Goal: Find specific page/section: Find specific page/section

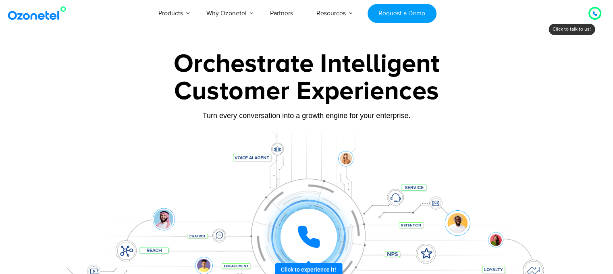
click at [593, 13] on icon at bounding box center [595, 14] width 4 height 4
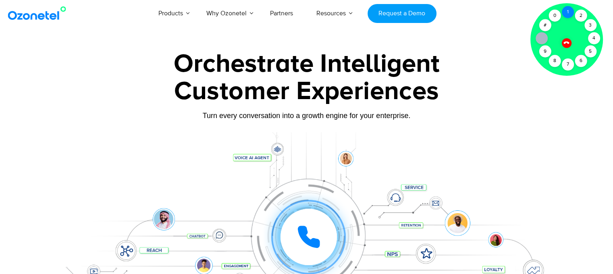
click at [567, 12] on div "1" at bounding box center [568, 12] width 12 height 12
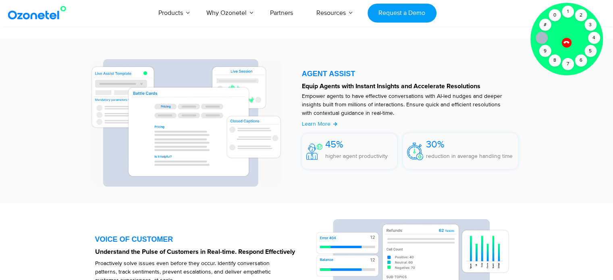
scroll to position [1290, 0]
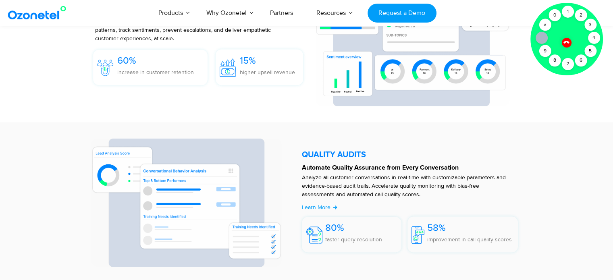
click at [568, 42] on icon at bounding box center [567, 43] width 6 height 6
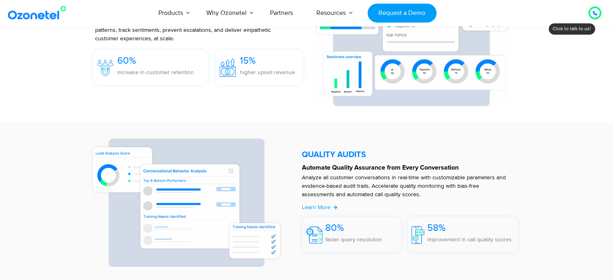
click at [597, 14] on icon at bounding box center [595, 13] width 4 height 4
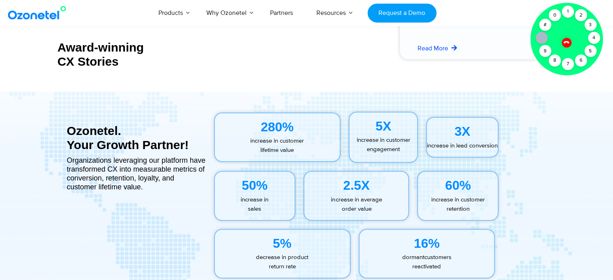
scroll to position [3668, 0]
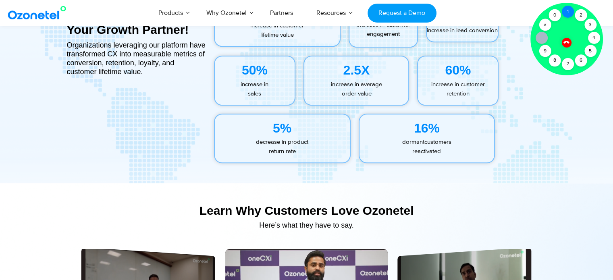
click at [571, 8] on div "1" at bounding box center [568, 12] width 12 height 12
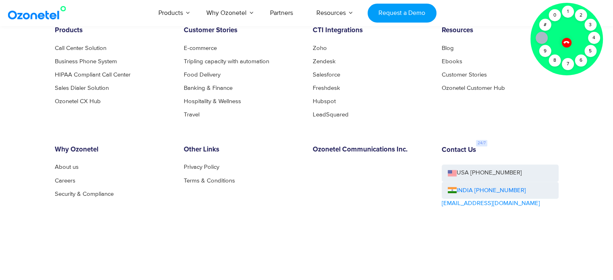
scroll to position [4434, 0]
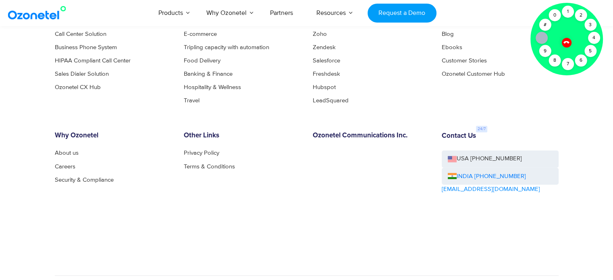
click at [567, 41] on icon at bounding box center [567, 43] width 6 height 6
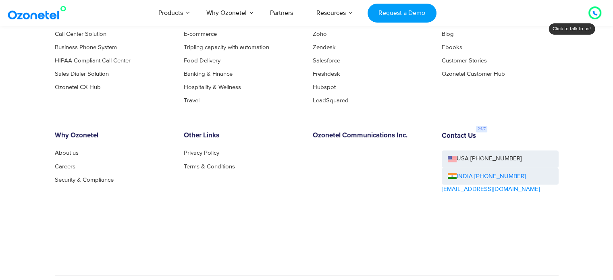
click at [595, 12] on icon at bounding box center [595, 13] width 5 height 5
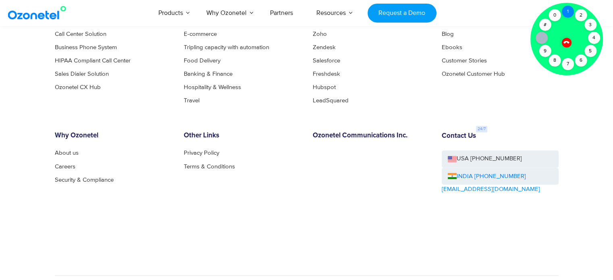
click at [568, 14] on div "1" at bounding box center [568, 12] width 12 height 12
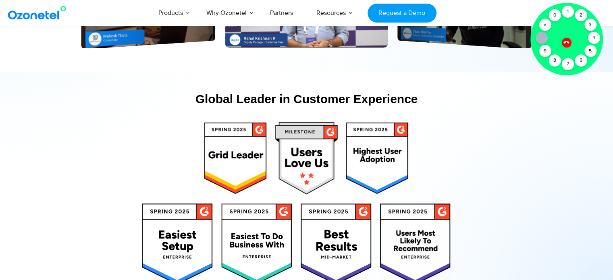
scroll to position [4031, 0]
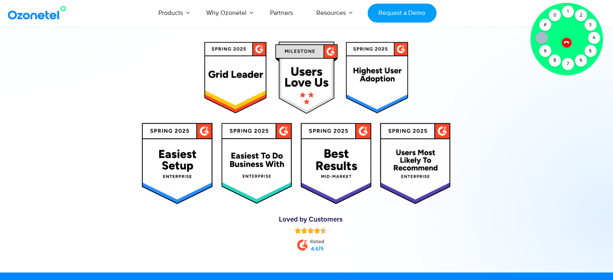
click at [565, 43] on icon at bounding box center [566, 42] width 7 height 7
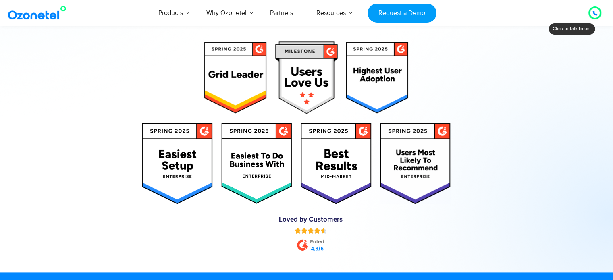
click at [592, 15] on div at bounding box center [595, 13] width 10 height 10
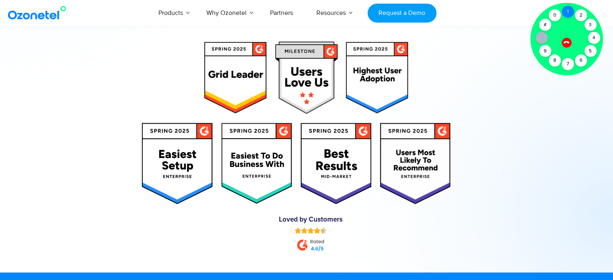
click at [568, 12] on div "1" at bounding box center [568, 12] width 12 height 12
click at [566, 43] on icon at bounding box center [566, 42] width 7 height 7
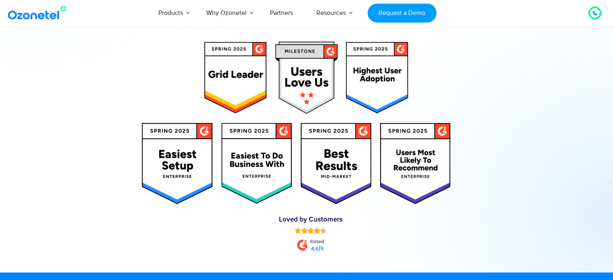
click at [597, 13] on div at bounding box center [595, 13] width 10 height 10
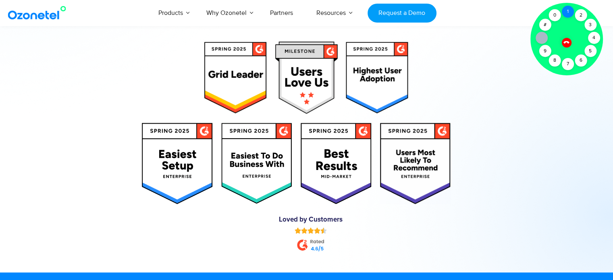
click at [569, 12] on div "1" at bounding box center [568, 12] width 12 height 12
click at [567, 13] on div "1" at bounding box center [568, 12] width 12 height 12
click at [568, 12] on div "1" at bounding box center [568, 12] width 12 height 12
click at [568, 13] on div "1" at bounding box center [568, 12] width 12 height 12
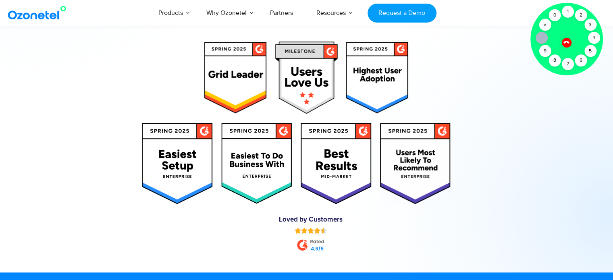
click at [564, 42] on icon at bounding box center [567, 43] width 6 height 6
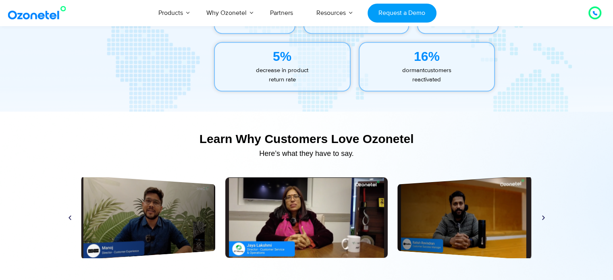
scroll to position [3709, 0]
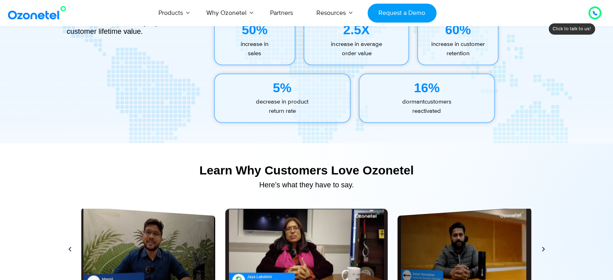
click at [597, 11] on icon at bounding box center [595, 13] width 5 height 5
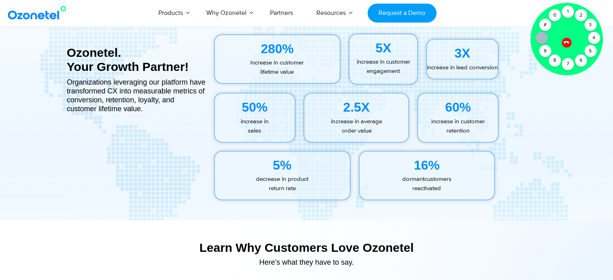
scroll to position [3628, 0]
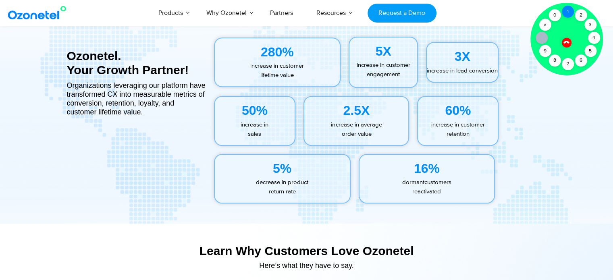
click at [566, 10] on div "1" at bounding box center [568, 12] width 12 height 12
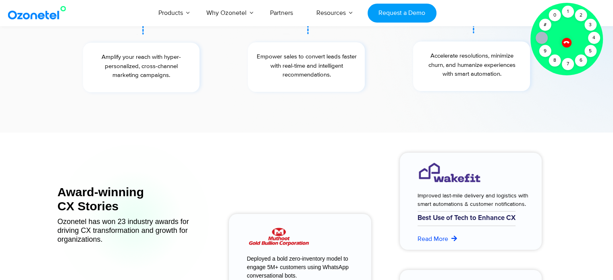
scroll to position [3104, 0]
click at [566, 42] on icon at bounding box center [567, 43] width 6 height 6
